Goal: Task Accomplishment & Management: Use online tool/utility

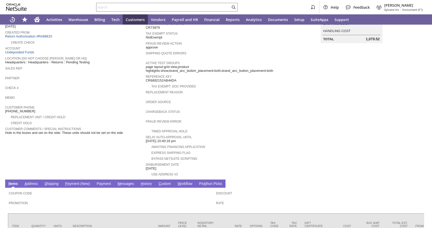
scroll to position [112, 0]
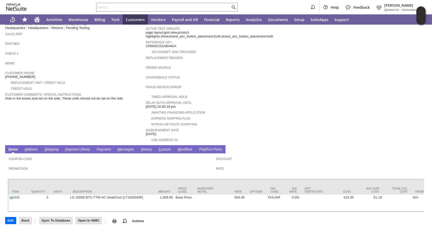
click at [114, 60] on span "Memo" at bounding box center [74, 62] width 138 height 5
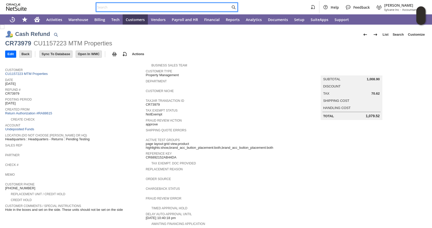
click at [122, 7] on input "text" at bounding box center [163, 7] width 134 height 6
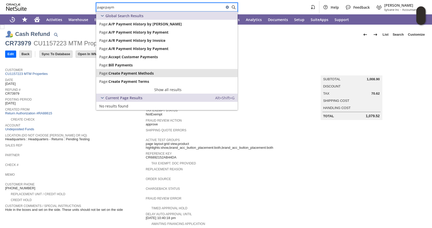
type input "page:paym"
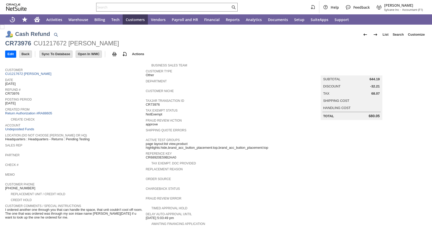
click at [104, 98] on span "Posting Period" at bounding box center [74, 98] width 138 height 5
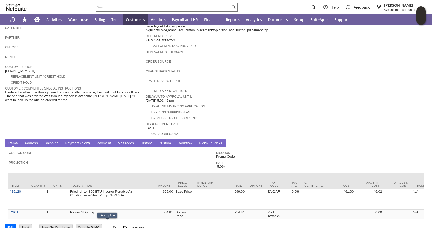
scroll to position [125, 0]
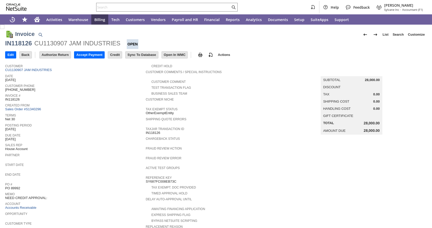
click at [90, 103] on span "Created From" at bounding box center [74, 104] width 138 height 5
click at [92, 56] on input "Accept Payment" at bounding box center [89, 55] width 30 height 7
